Goal: Check status: Check status

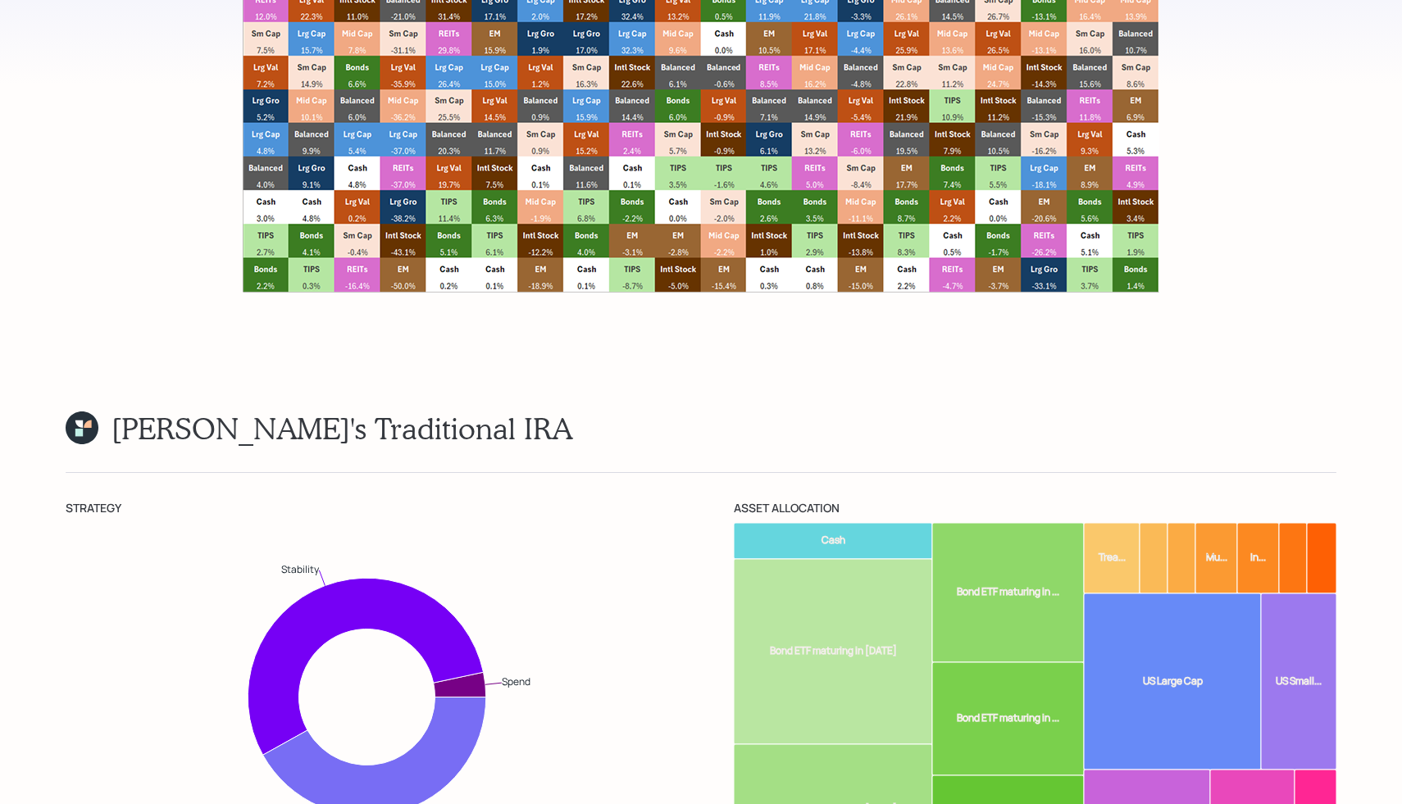
scroll to position [11815, 0]
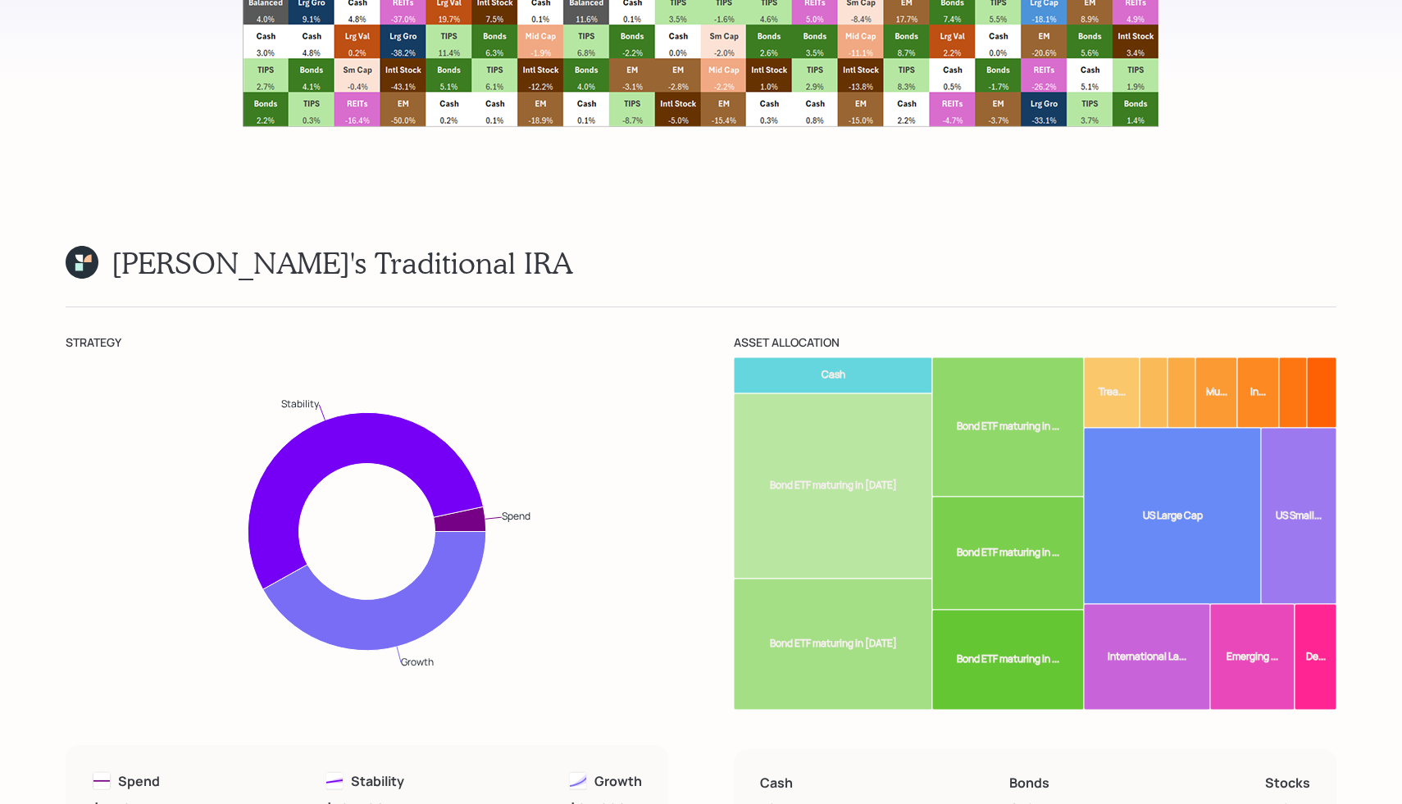
click at [1114, 357] on rect at bounding box center [1112, 392] width 56 height 70
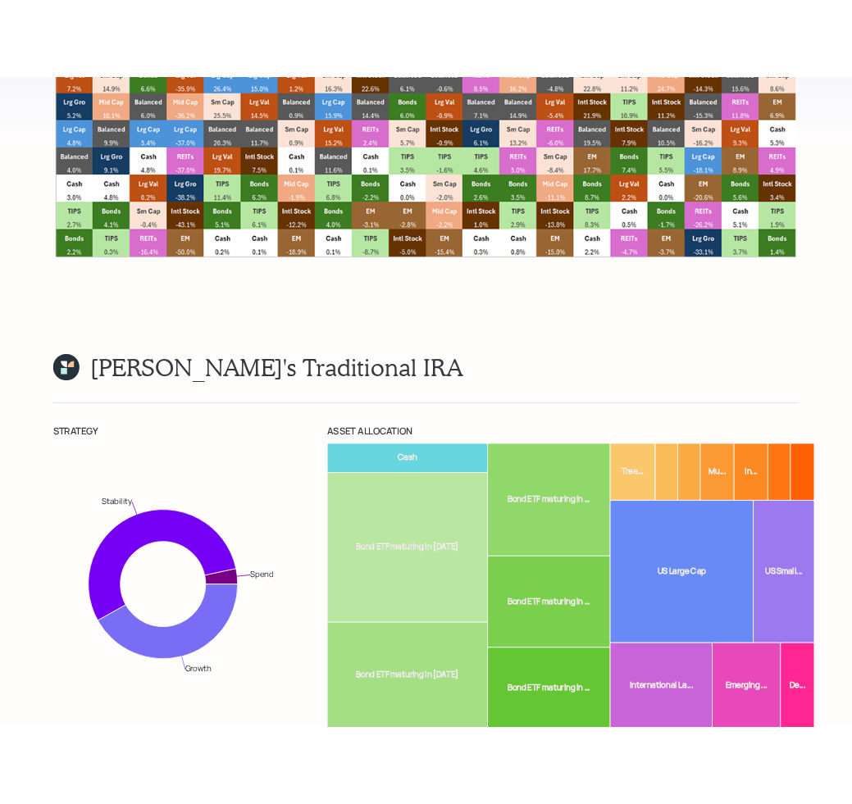
scroll to position [12799, 0]
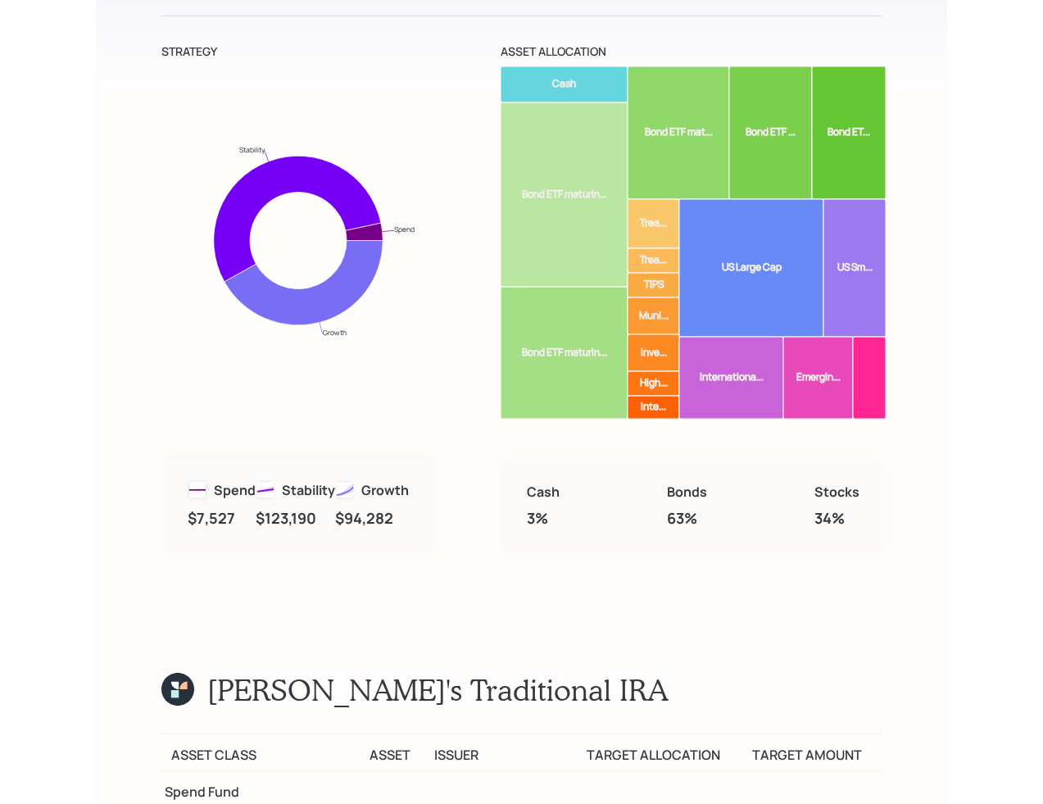
scroll to position [12086, 0]
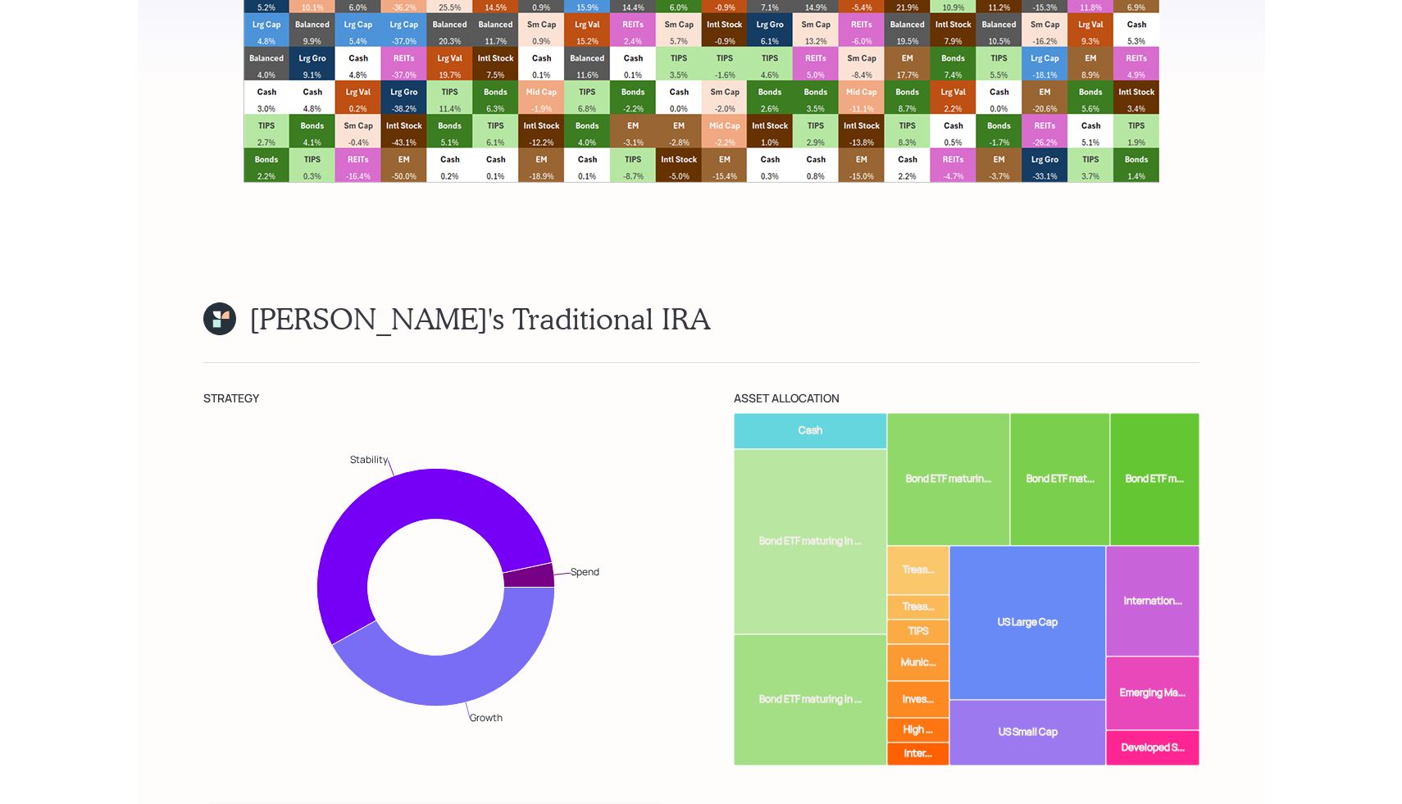
scroll to position [11962, 0]
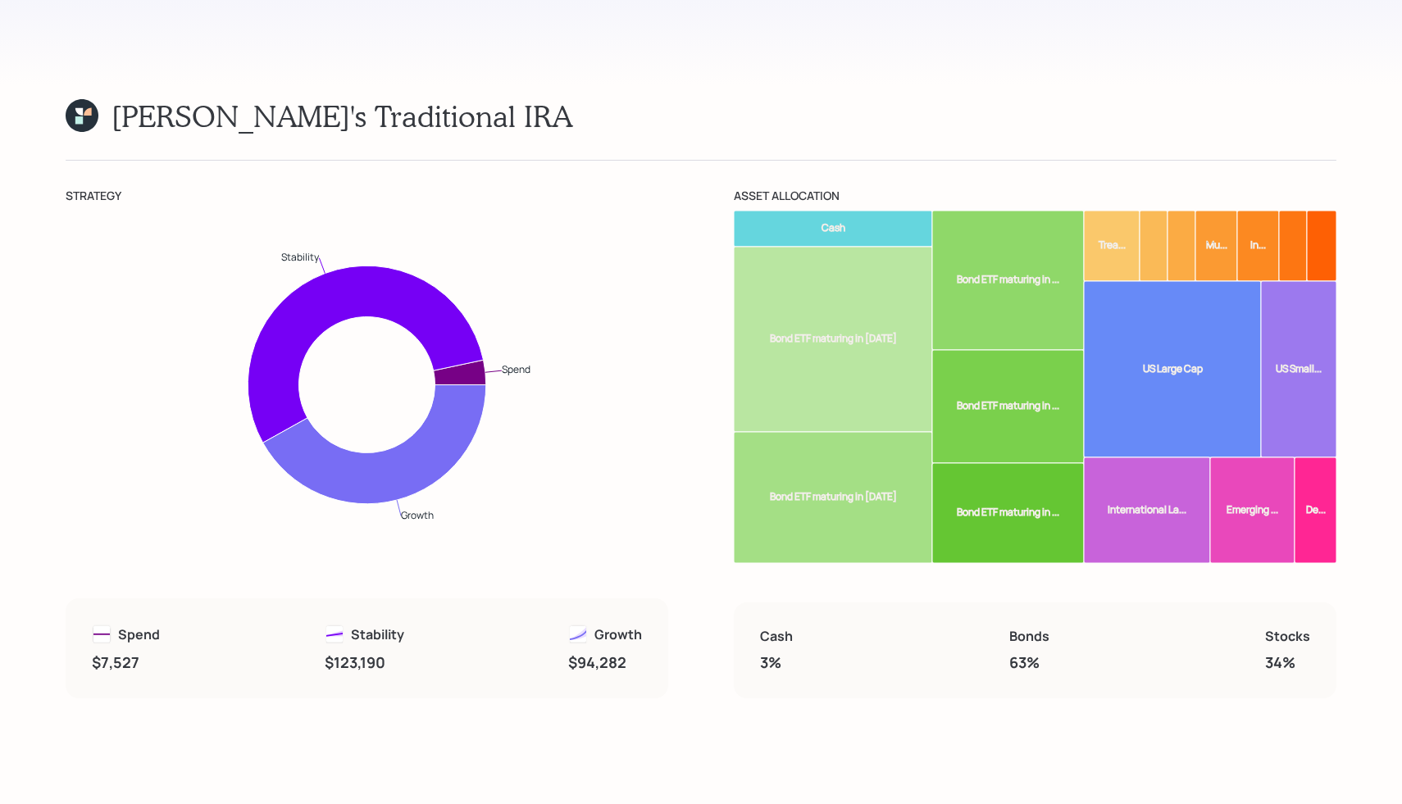
click at [894, 98] on div "Mike's Traditional IRA Mike Karen Strategy Spend Stability Growth Spend $7,527 …" at bounding box center [701, 398] width 1271 height 600
